Goal: Navigation & Orientation: Find specific page/section

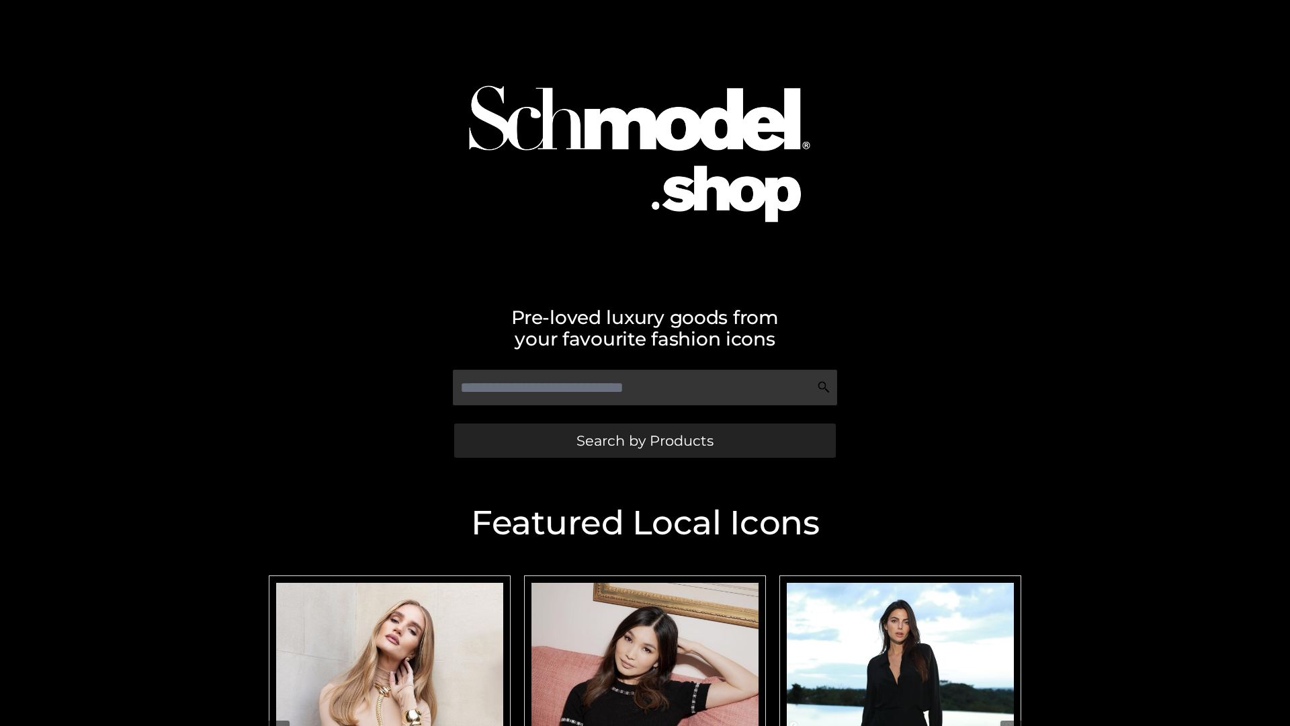
click at [645, 440] on span "Search by Products" at bounding box center [645, 440] width 137 height 14
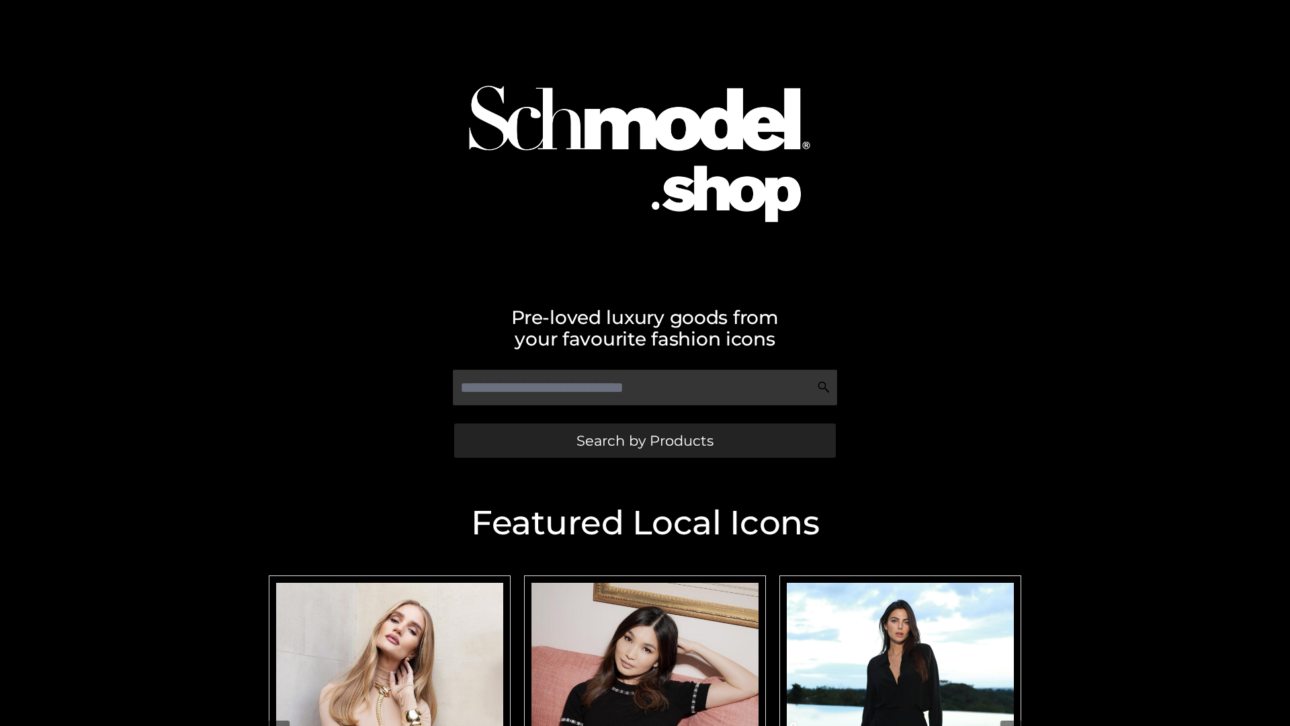
click at [645, 440] on span "Search by Products" at bounding box center [645, 440] width 137 height 14
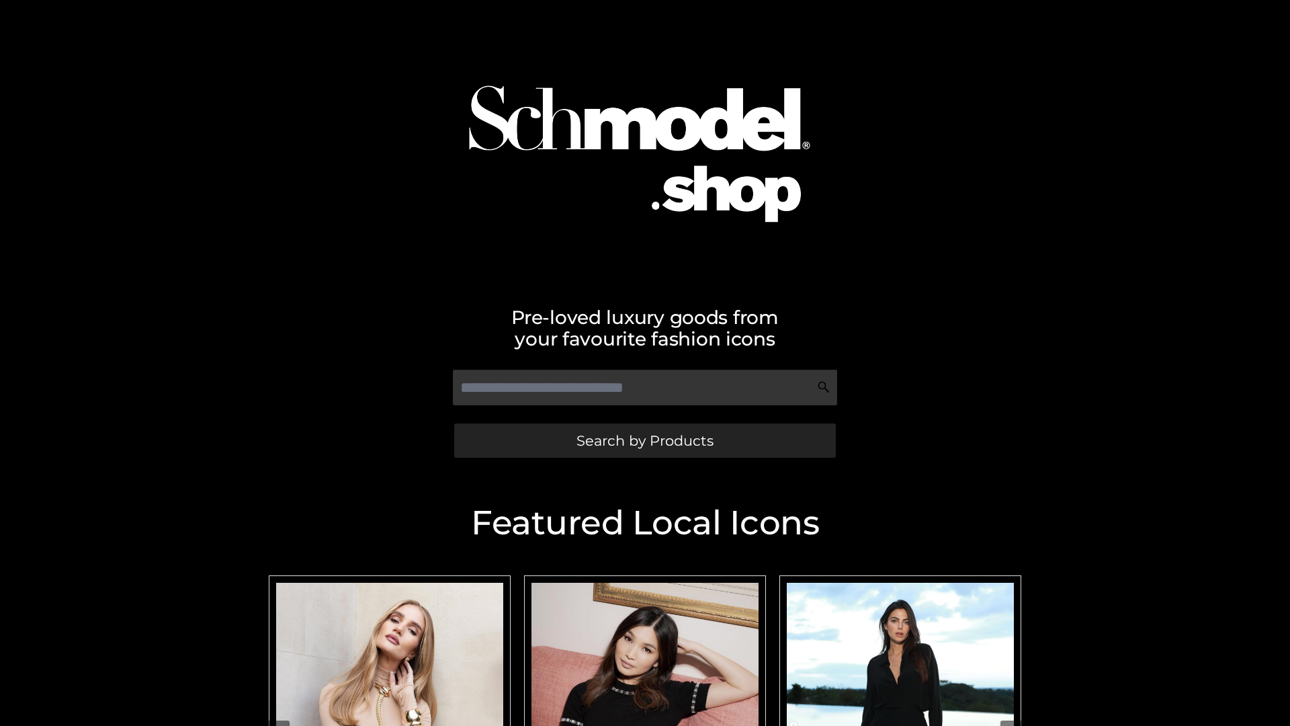
click at [645, 440] on span "Search by Products" at bounding box center [645, 440] width 137 height 14
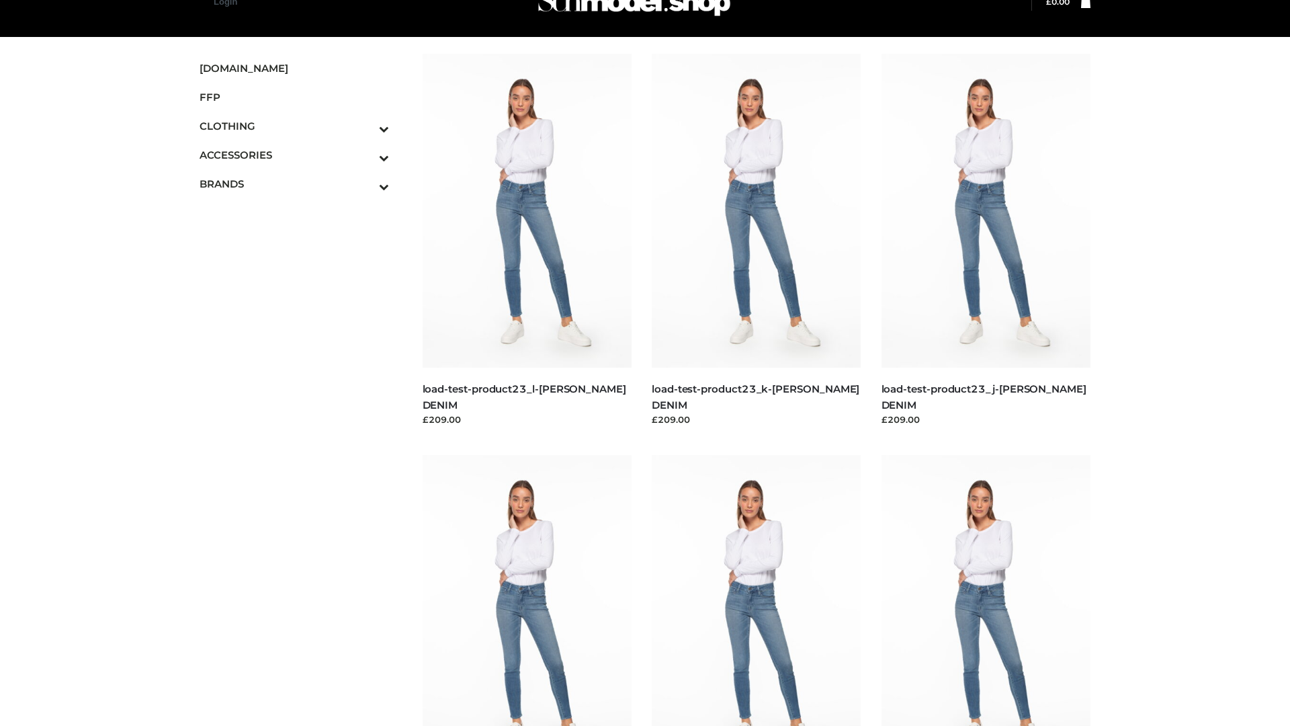
scroll to position [34, 0]
